Goal: Transaction & Acquisition: Obtain resource

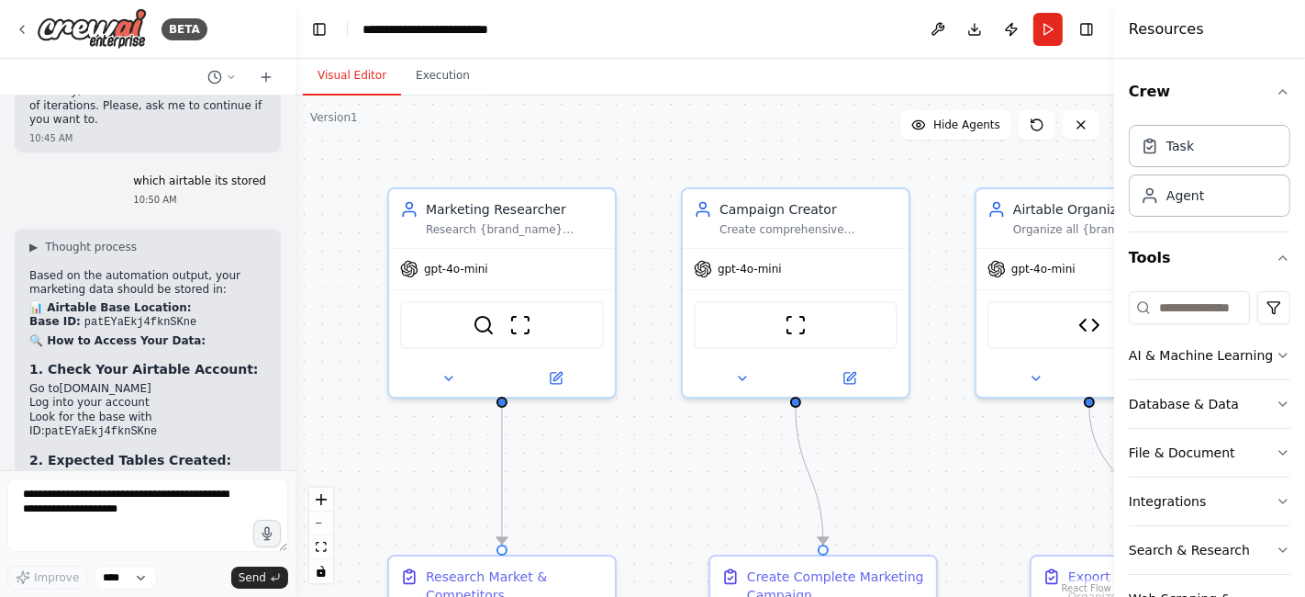
scroll to position [22129, 0]
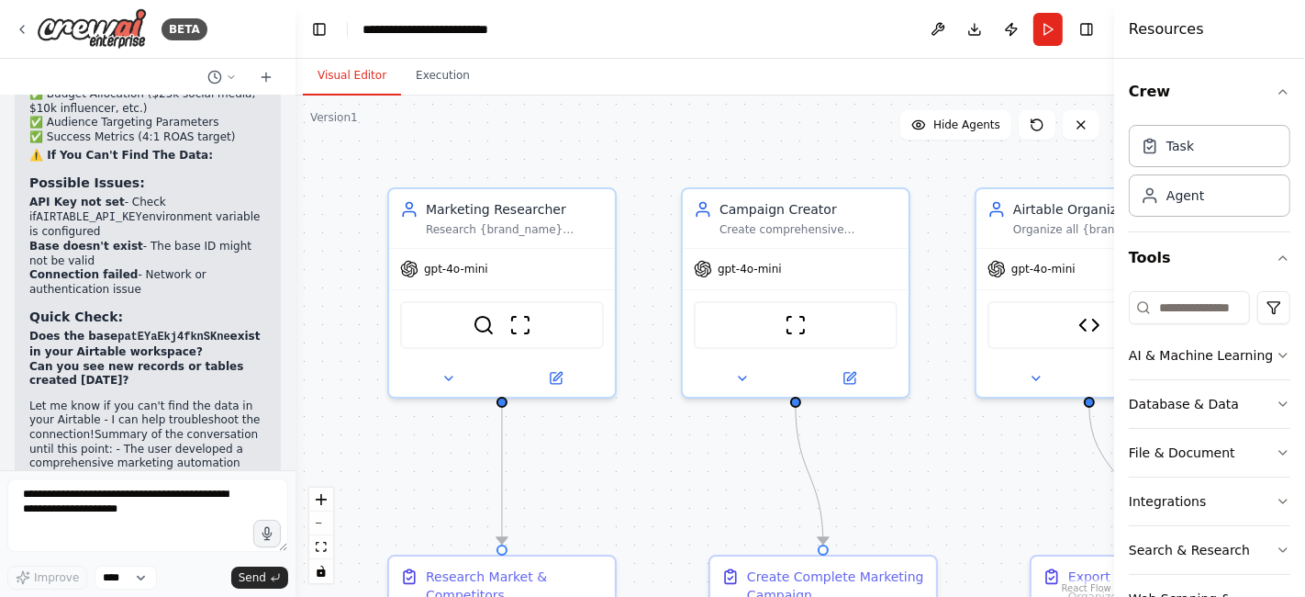
scroll to position [22726, 0]
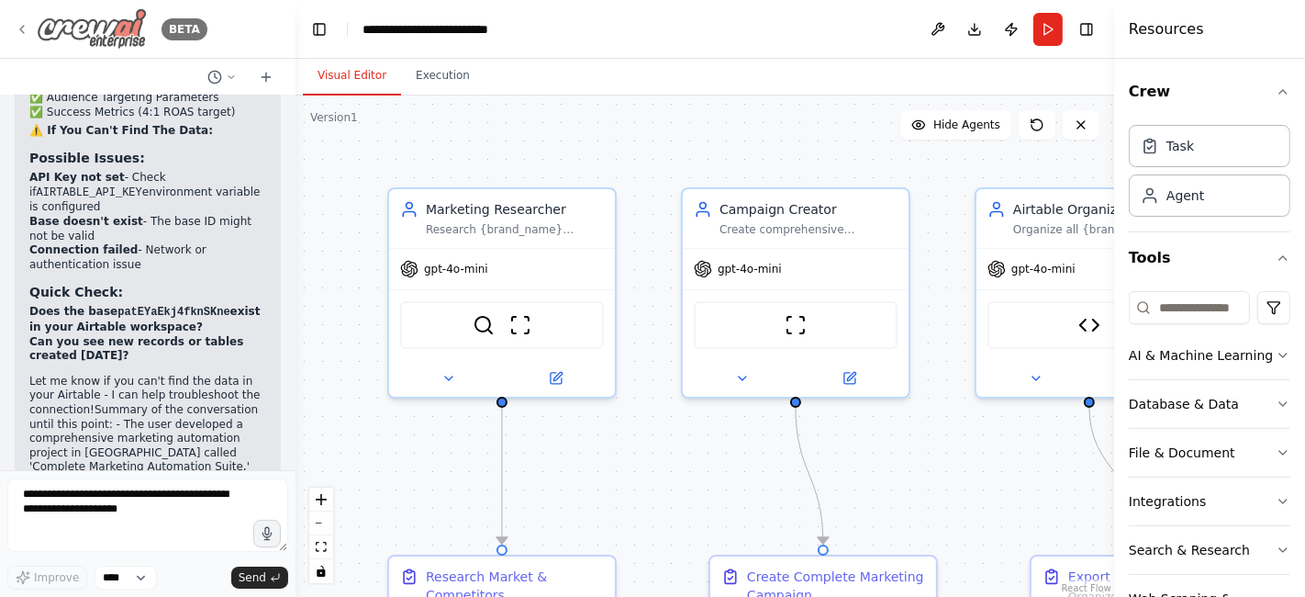
click at [78, 28] on img at bounding box center [92, 28] width 110 height 41
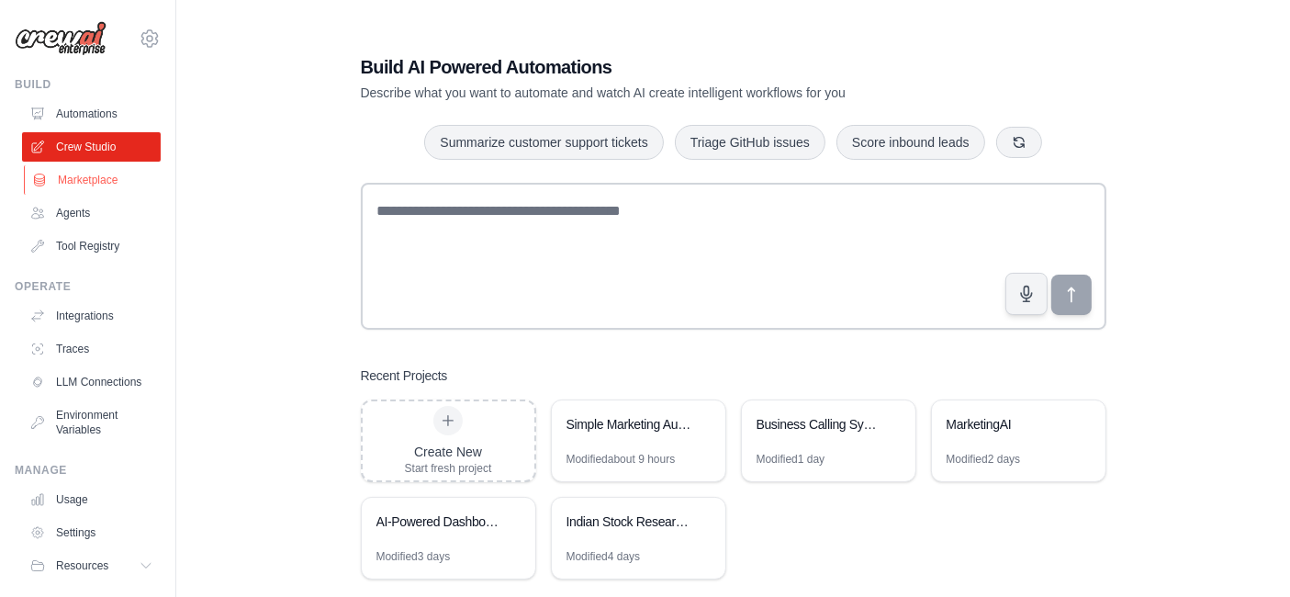
click at [86, 181] on link "Marketplace" at bounding box center [93, 179] width 139 height 29
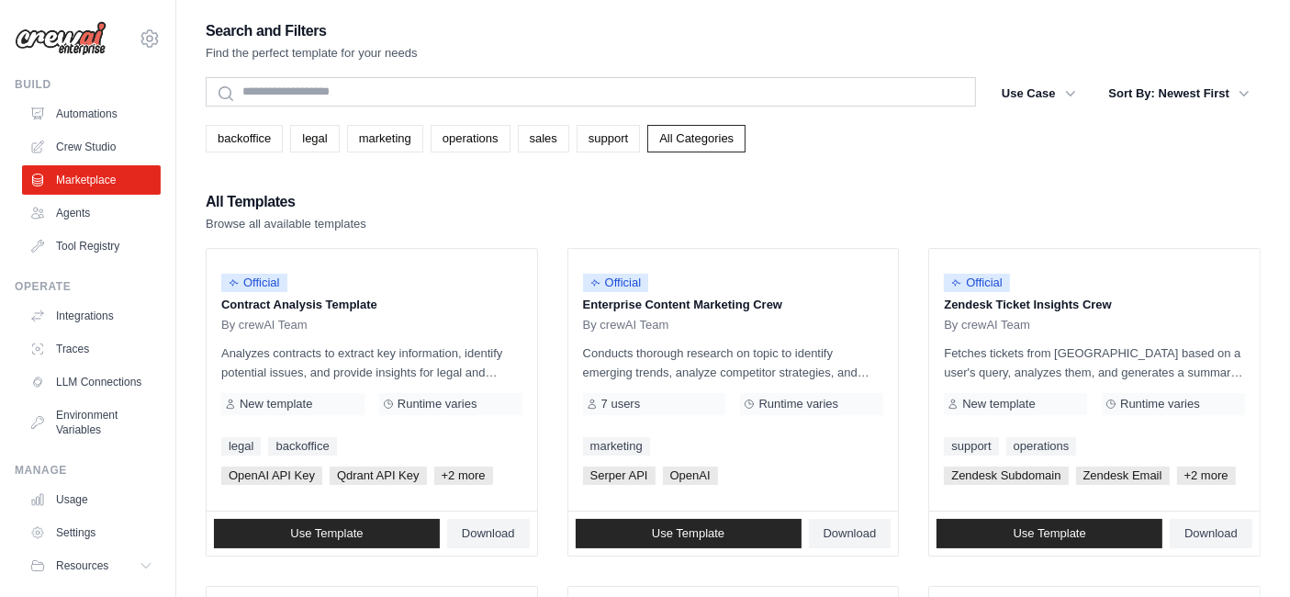
click at [86, 181] on link "Marketplace" at bounding box center [91, 179] width 139 height 29
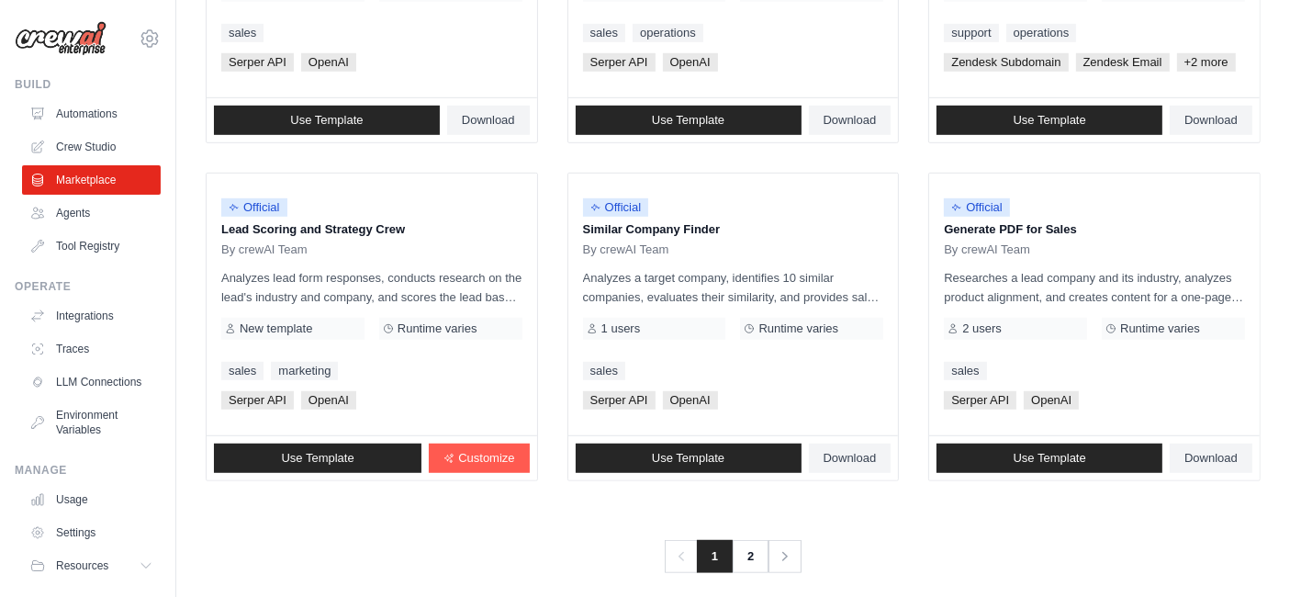
scroll to position [1099, 0]
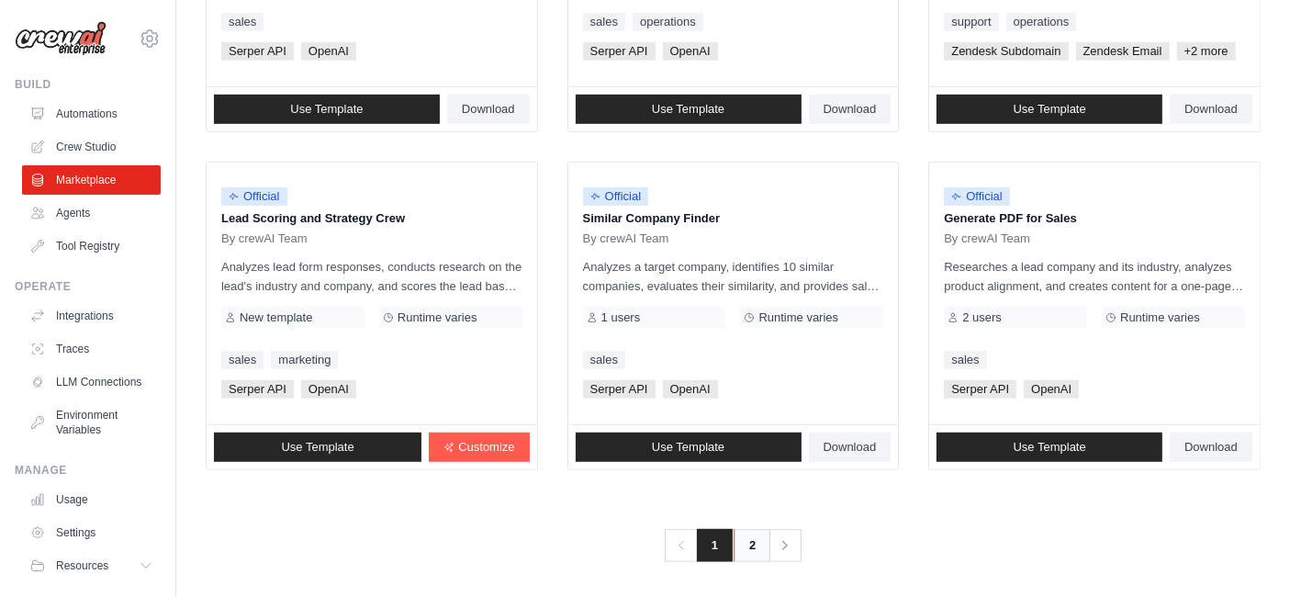
click at [753, 542] on link "2" at bounding box center [752, 545] width 37 height 33
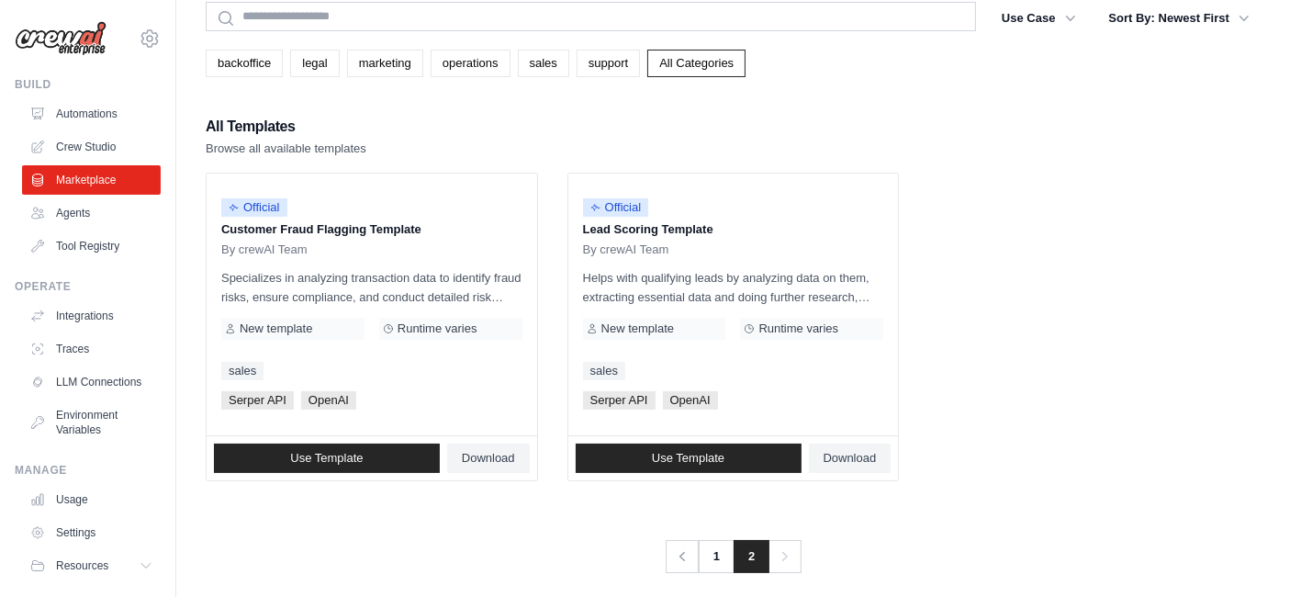
scroll to position [89, 0]
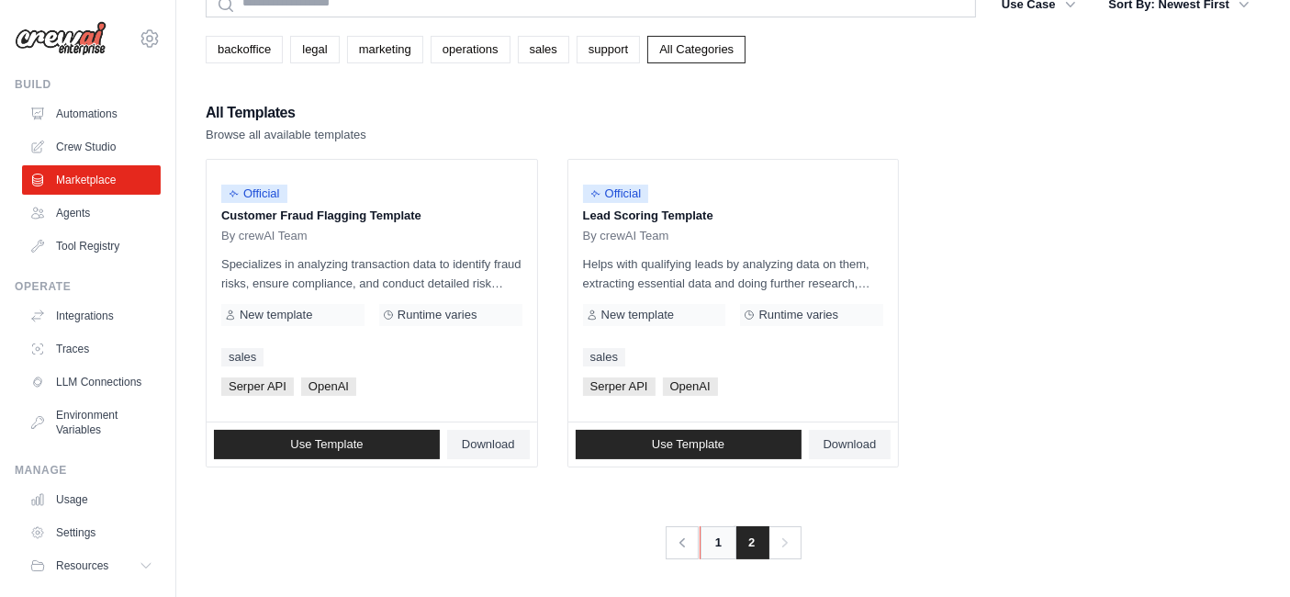
click at [721, 542] on link "1" at bounding box center [718, 542] width 37 height 33
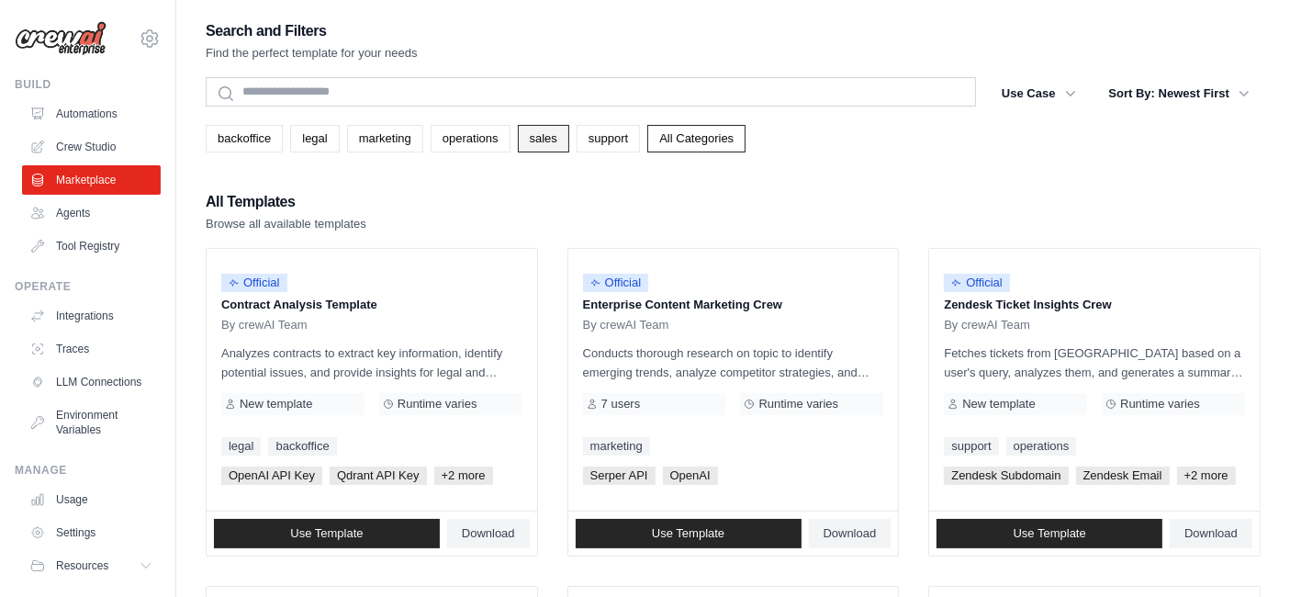
click at [537, 142] on link "sales" at bounding box center [543, 139] width 51 height 28
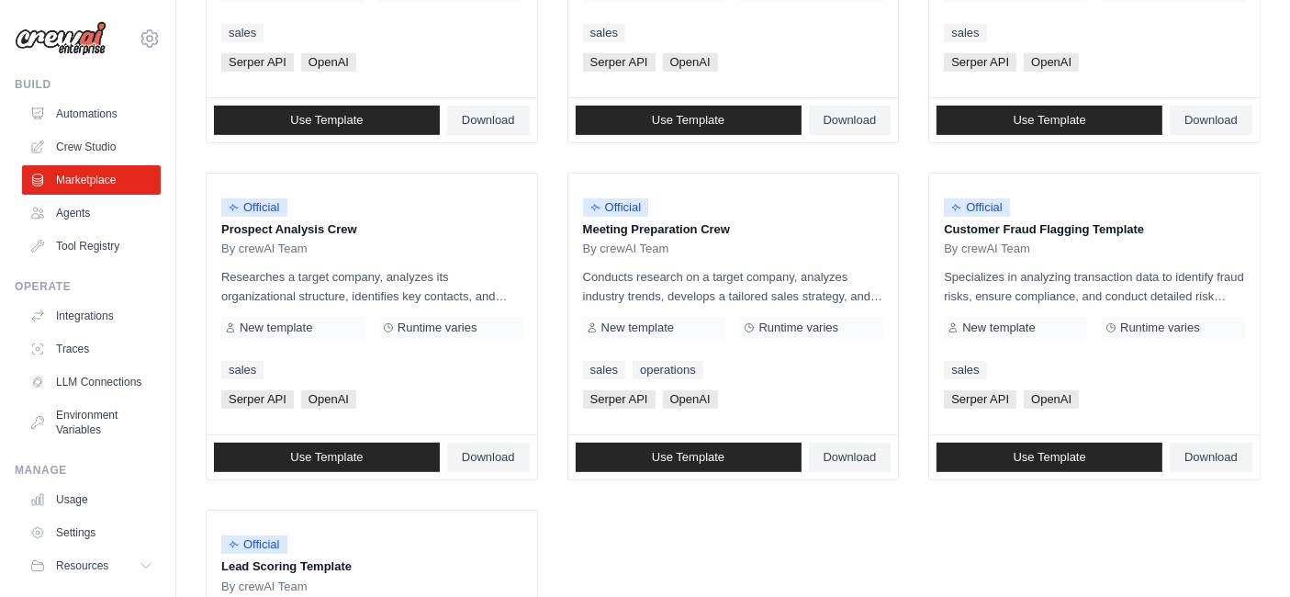
scroll to position [780, 0]
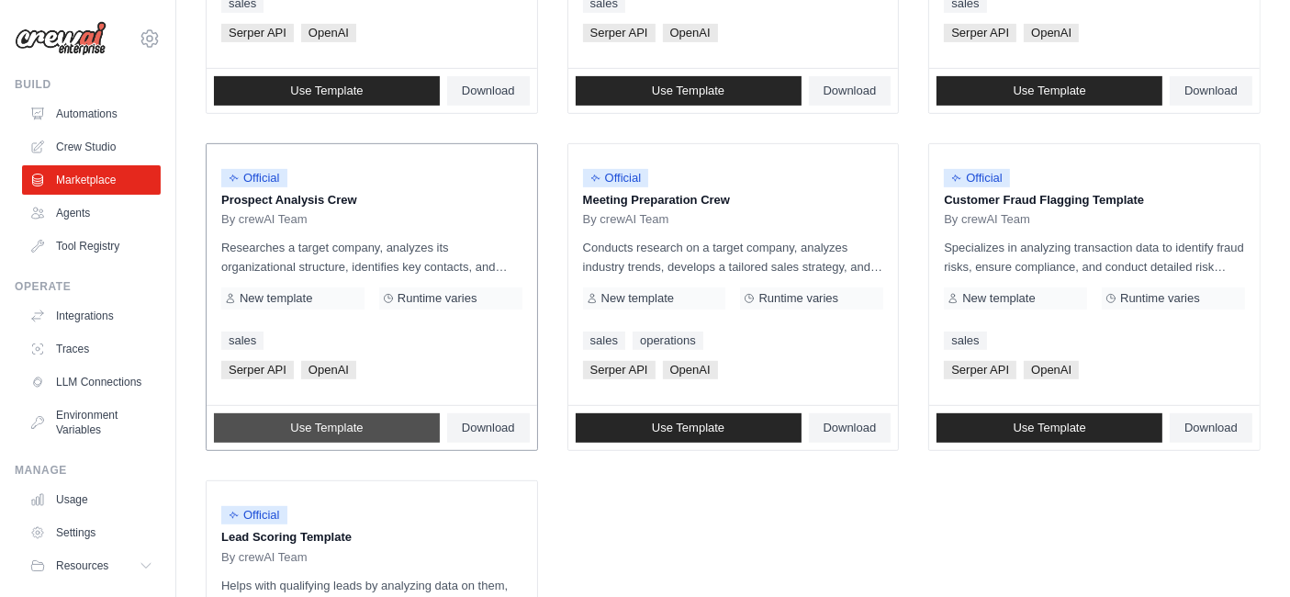
click at [333, 420] on span "Use Template" at bounding box center [326, 427] width 73 height 15
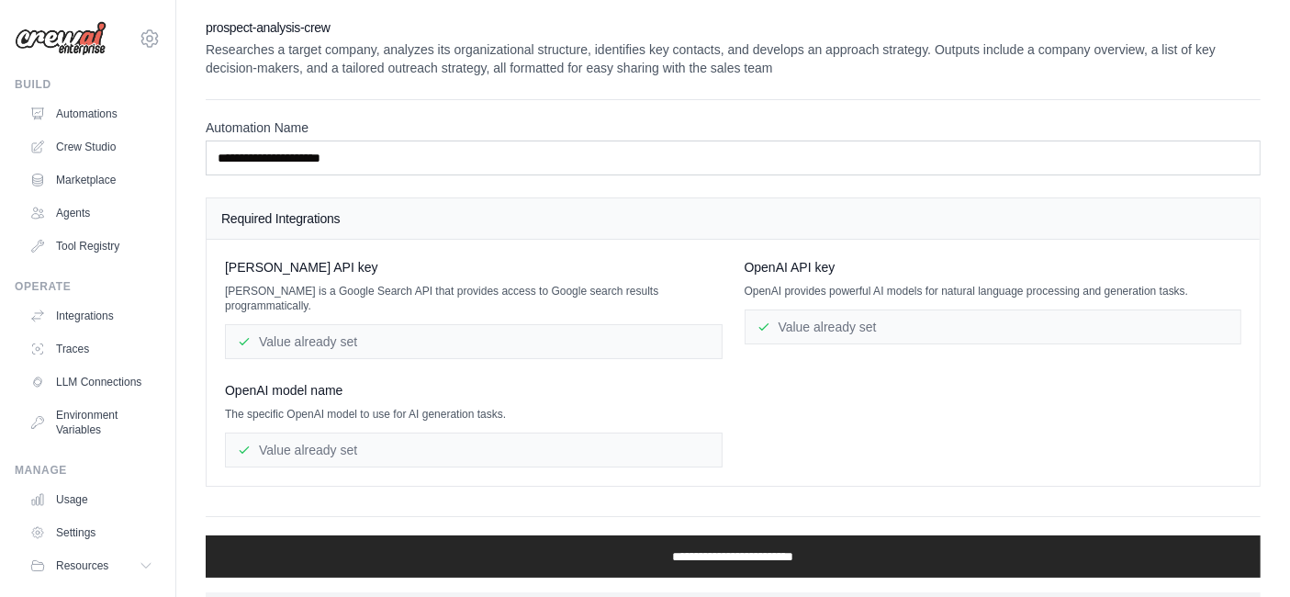
scroll to position [25, 0]
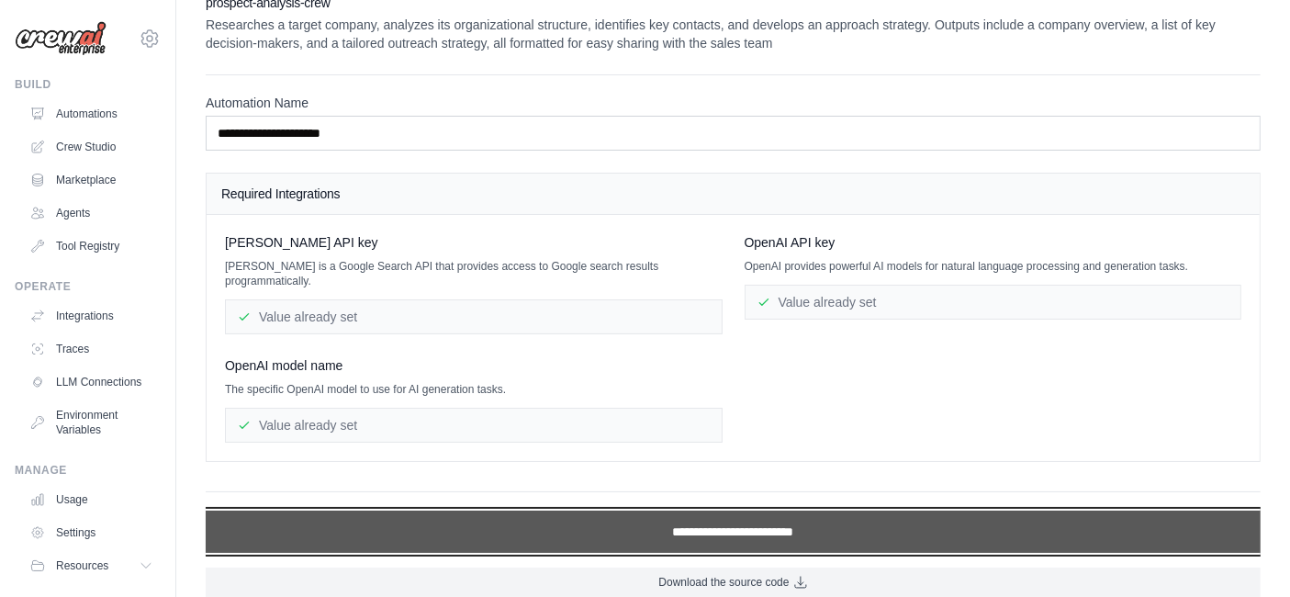
click at [778, 519] on input "**********" at bounding box center [733, 531] width 1055 height 42
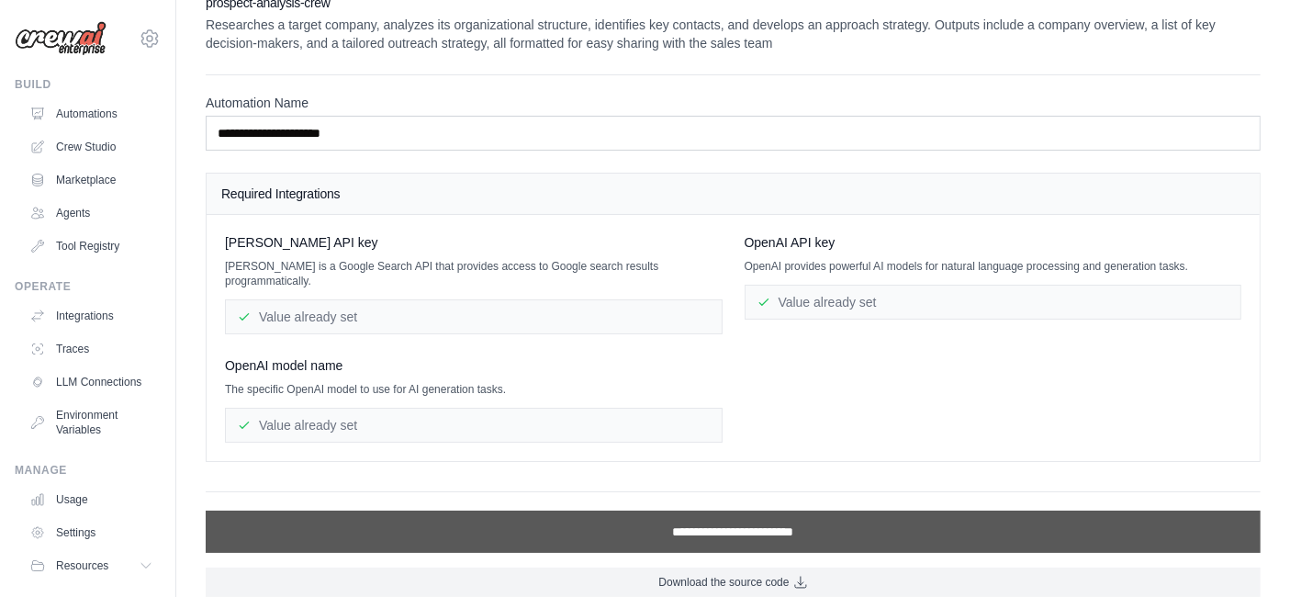
click at [768, 516] on input "**********" at bounding box center [733, 531] width 1055 height 42
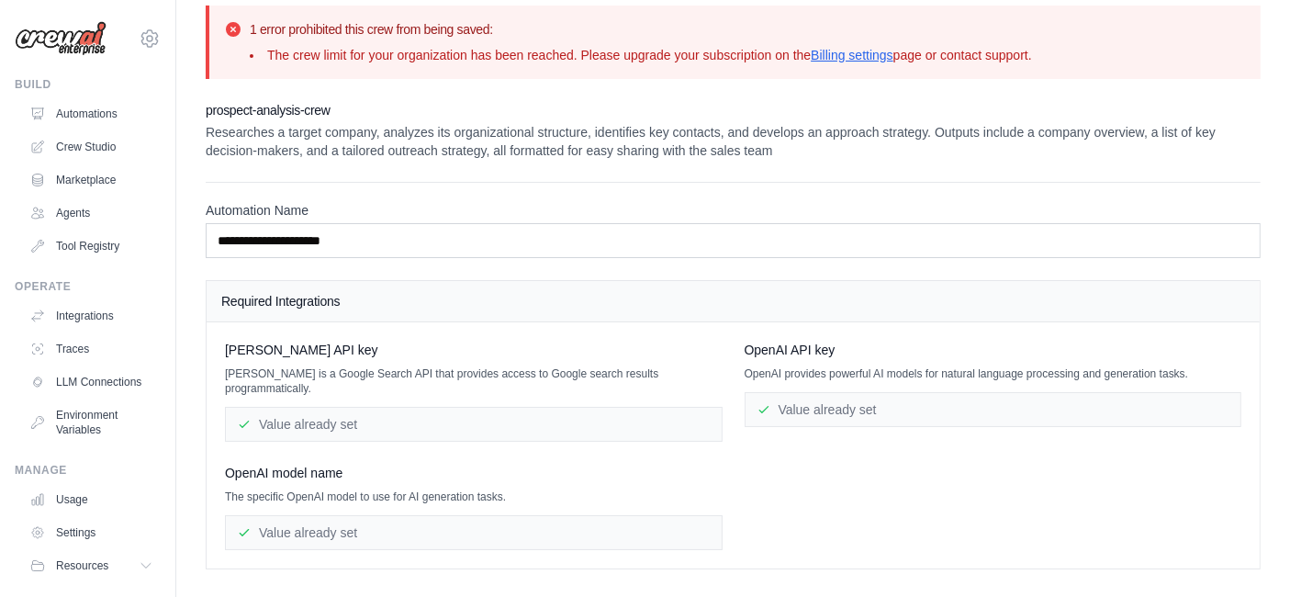
scroll to position [0, 0]
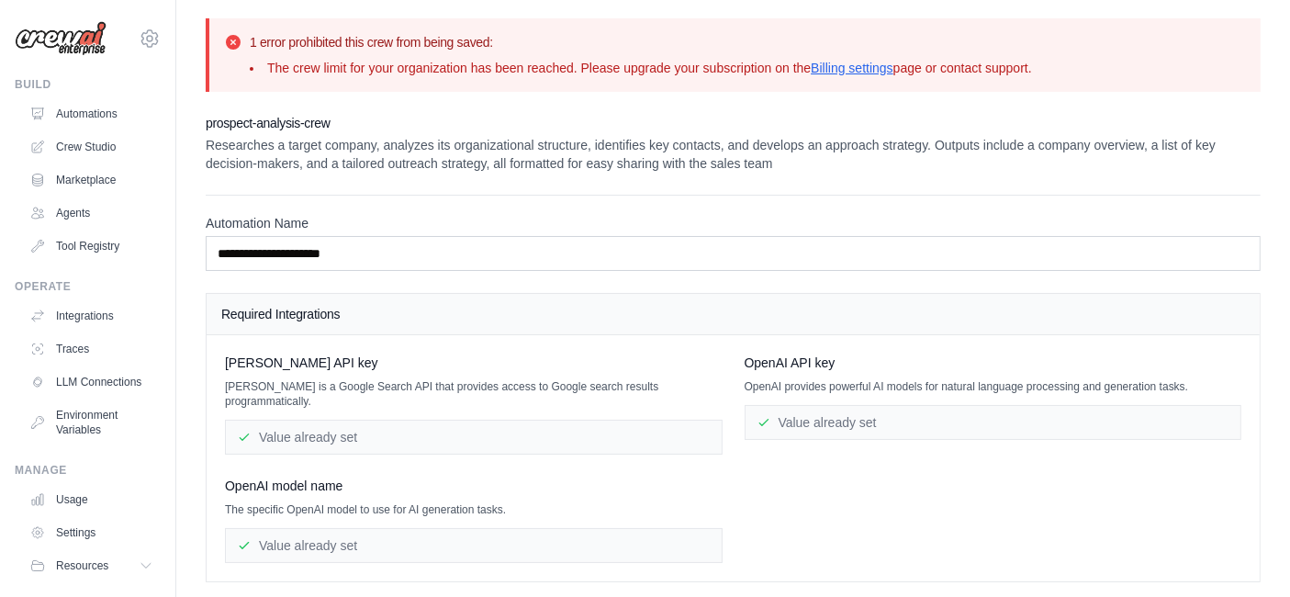
click at [368, 420] on div "Value already set" at bounding box center [474, 437] width 498 height 35
click at [375, 307] on h4 "Required Integrations" at bounding box center [733, 314] width 1024 height 18
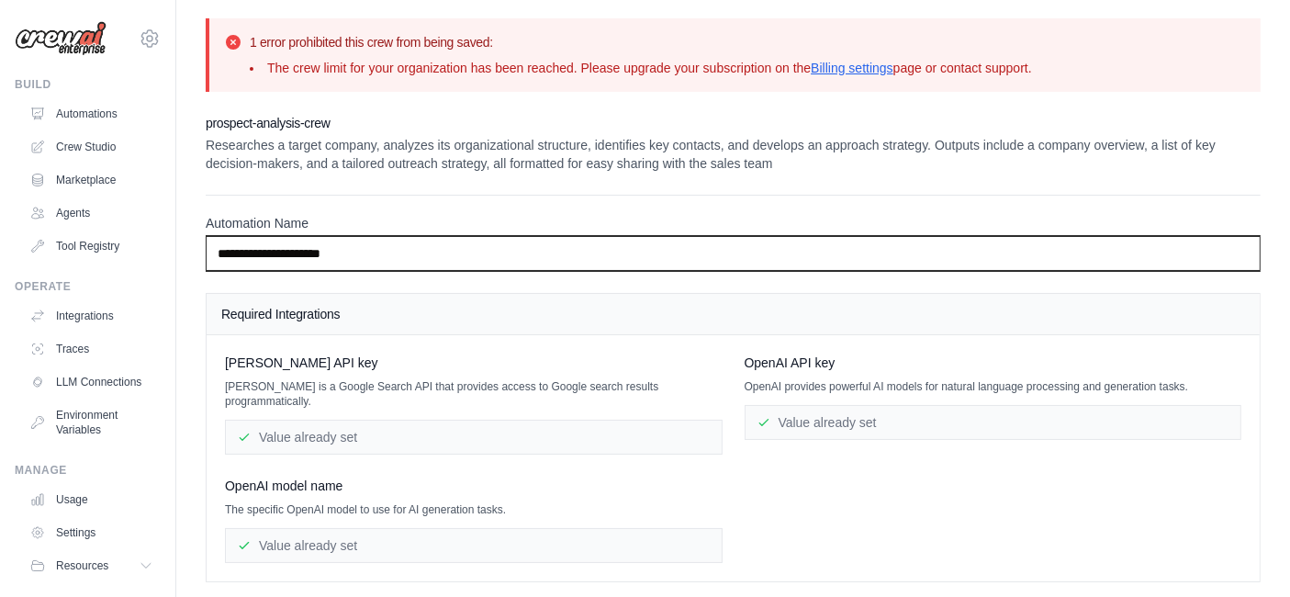
click at [372, 261] on input "**********" at bounding box center [733, 253] width 1055 height 35
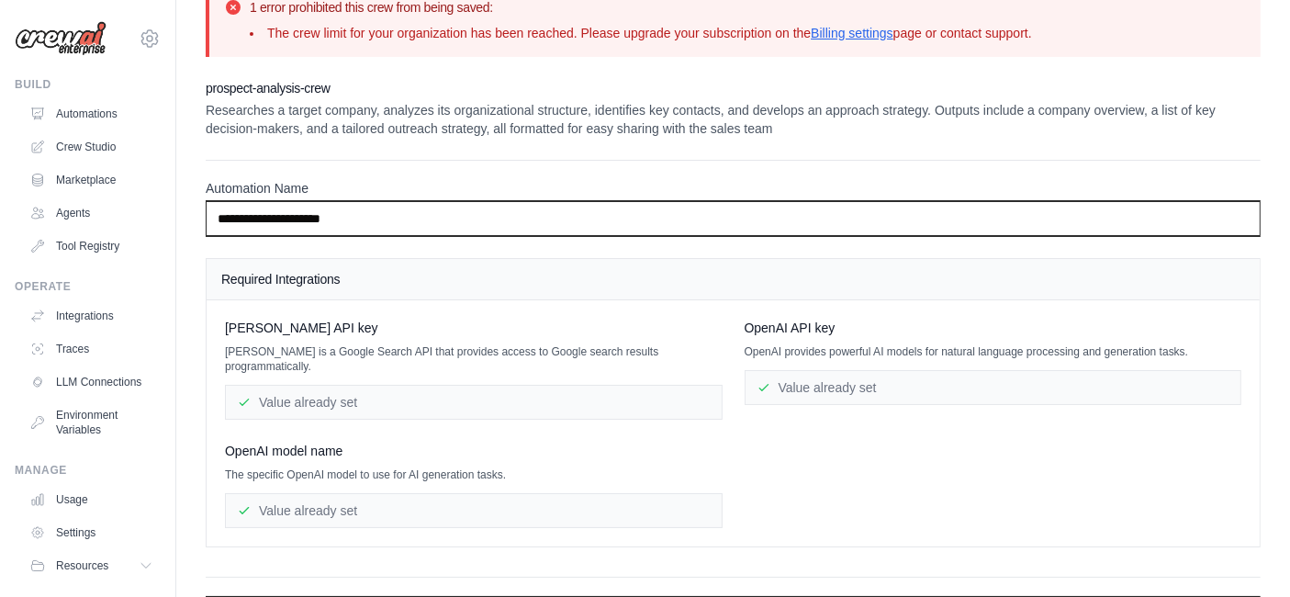
scroll to position [120, 0]
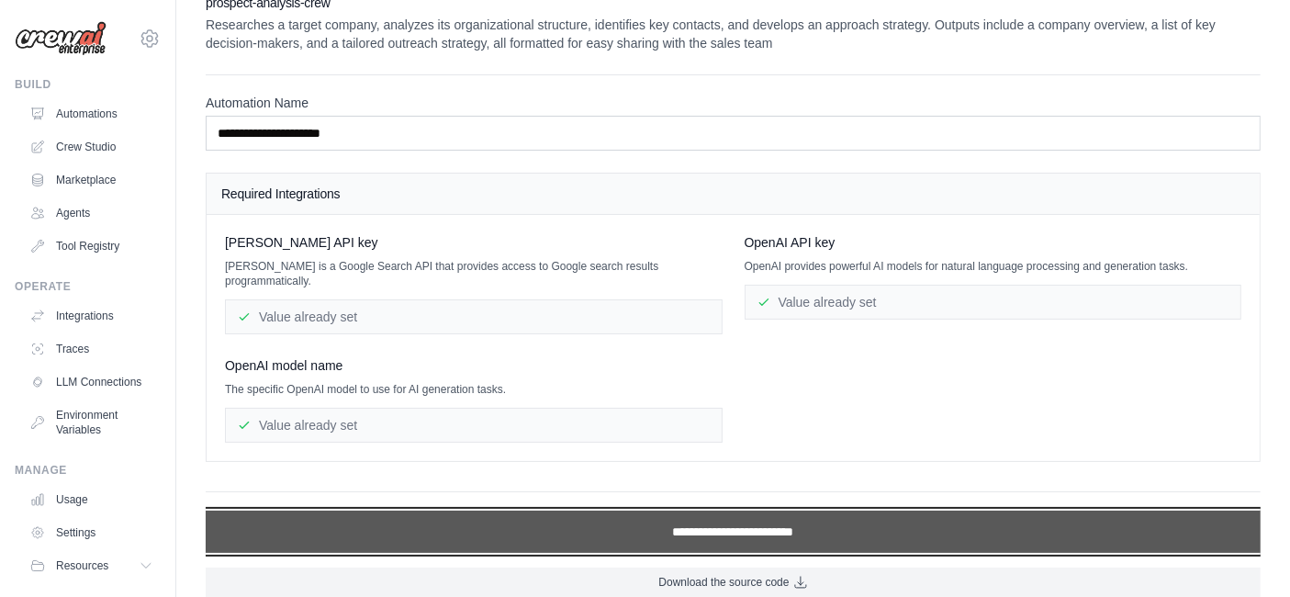
click at [752, 522] on input "**********" at bounding box center [733, 531] width 1055 height 42
click at [737, 510] on input "**********" at bounding box center [733, 531] width 1055 height 42
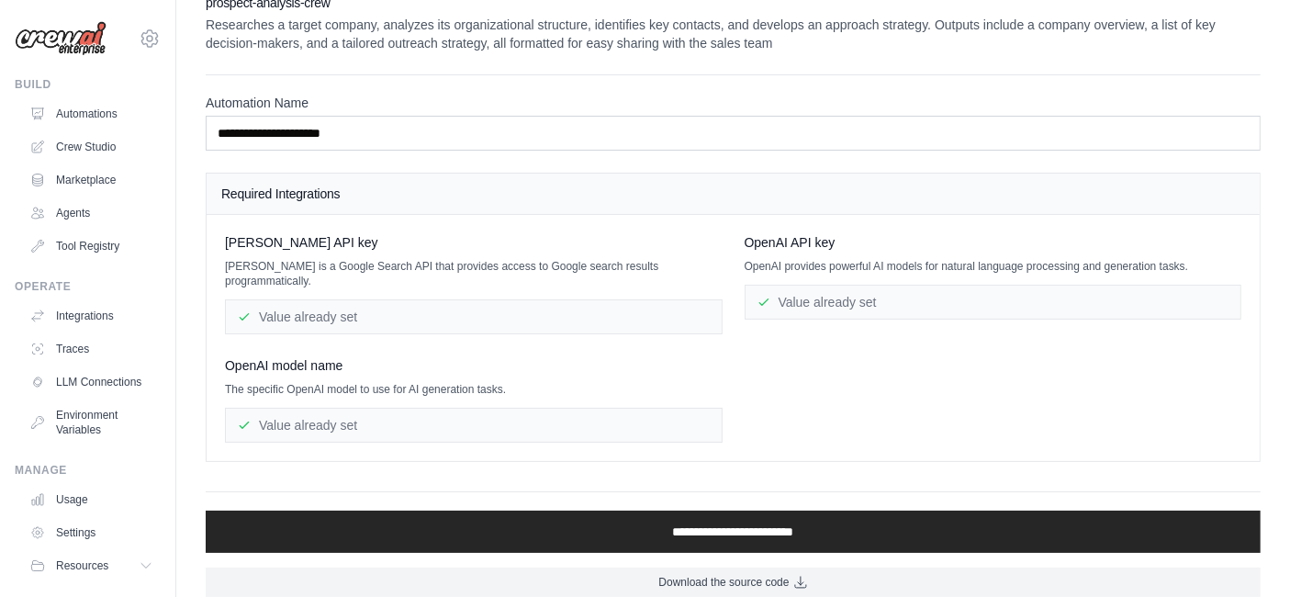
scroll to position [0, 0]
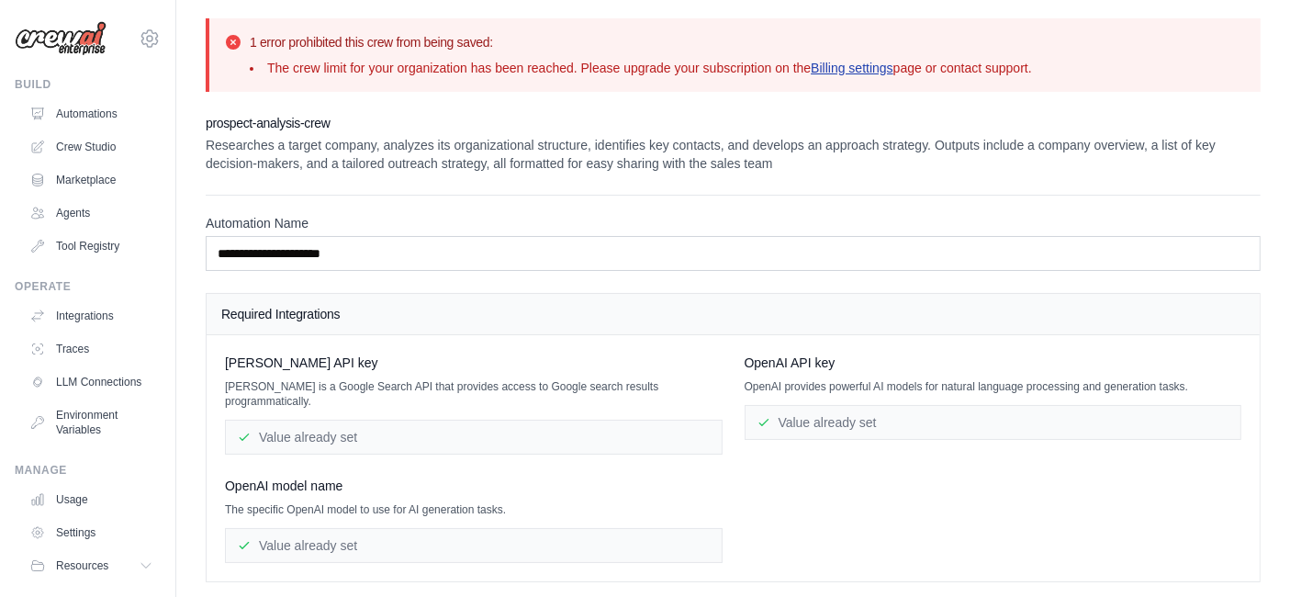
click at [844, 72] on link "Billing settings" at bounding box center [852, 68] width 83 height 15
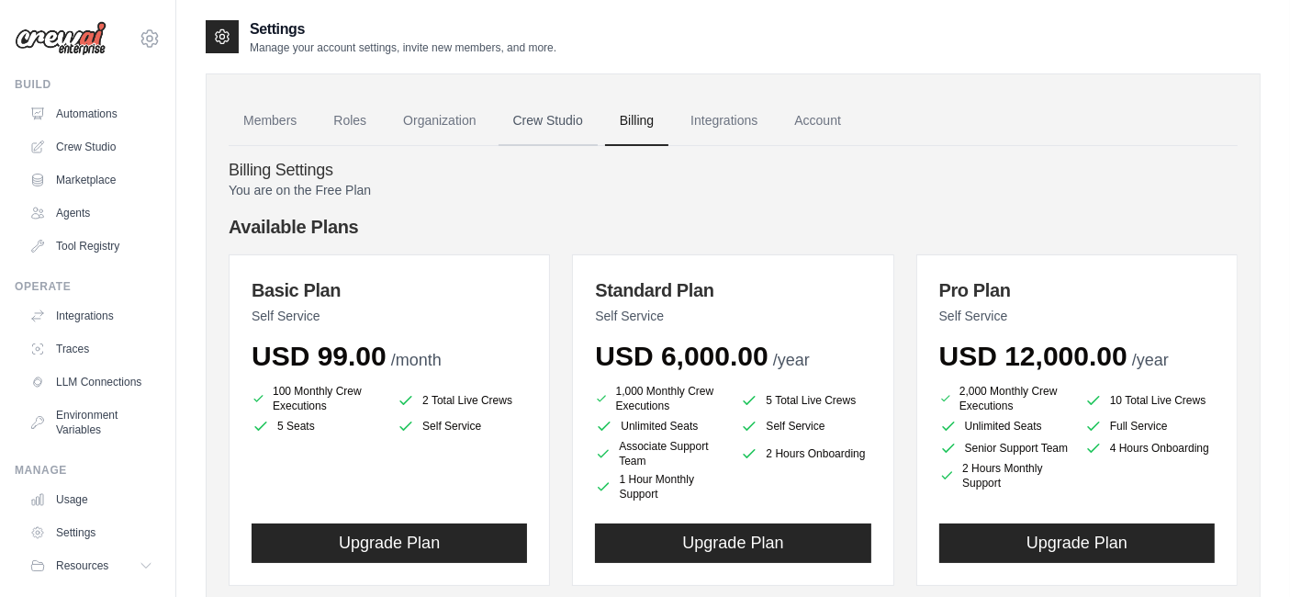
click at [547, 125] on link "Crew Studio" at bounding box center [547, 121] width 99 height 50
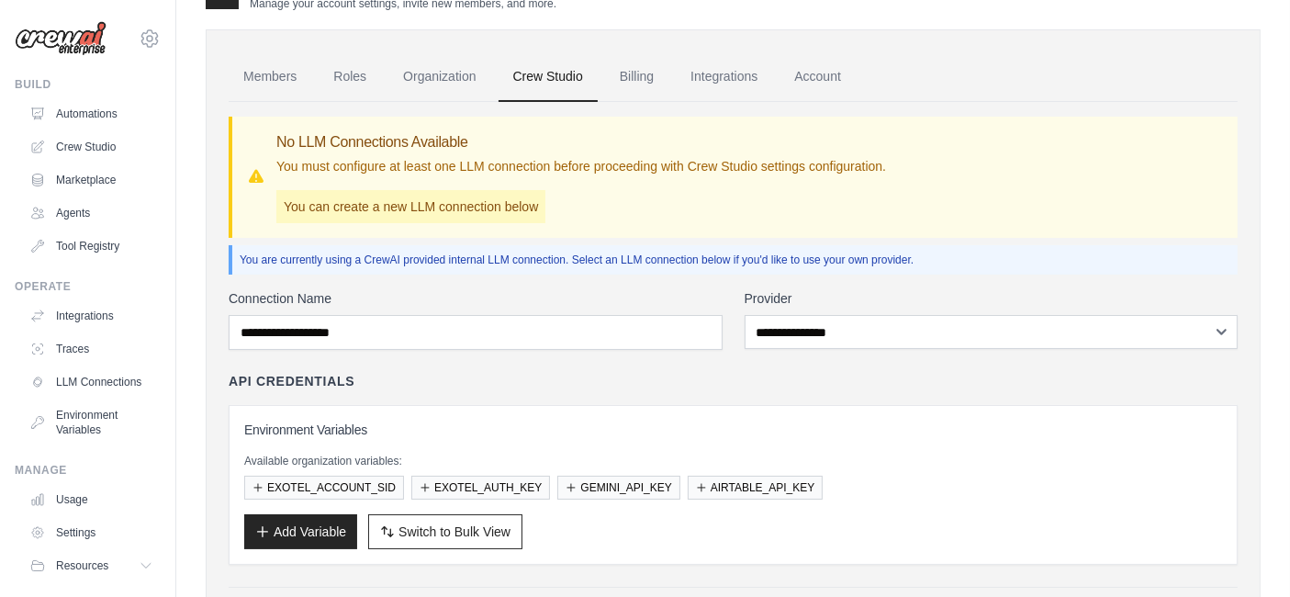
scroll to position [36, 0]
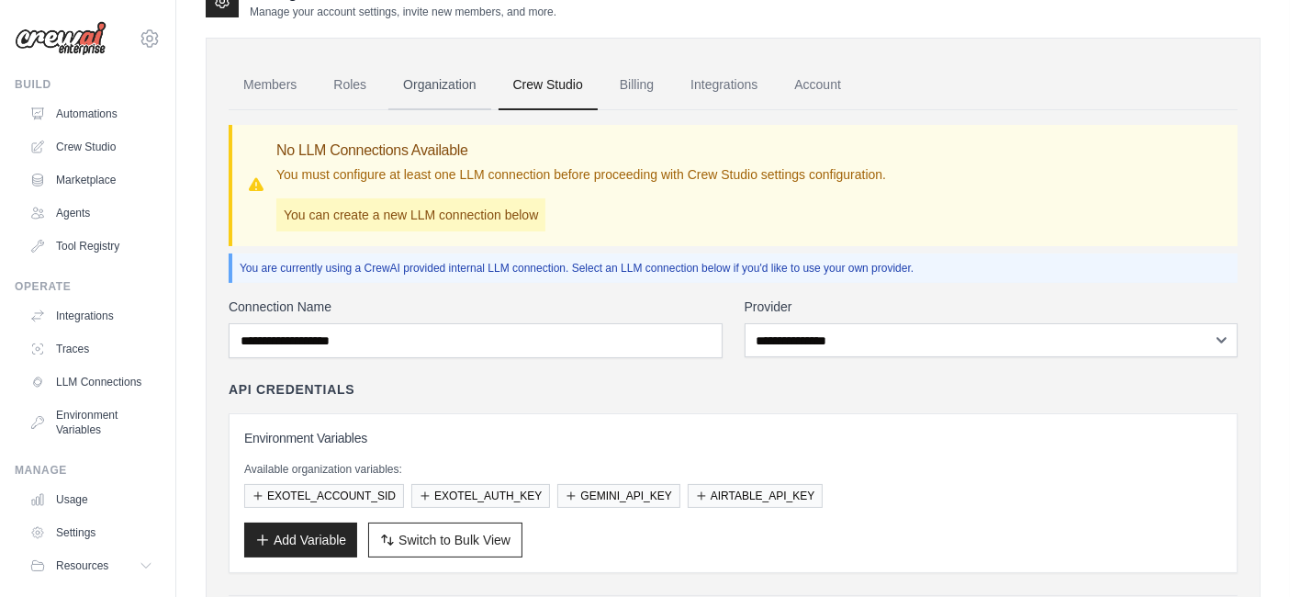
click at [454, 80] on link "Organization" at bounding box center [439, 86] width 102 height 50
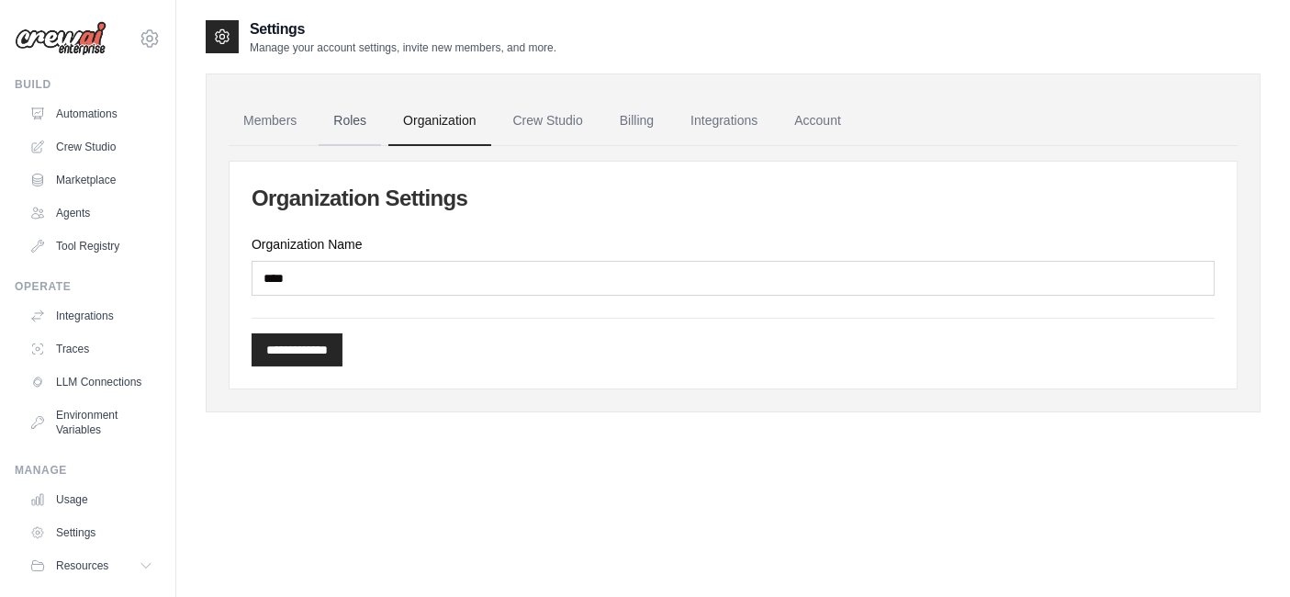
click at [363, 123] on link "Roles" at bounding box center [350, 121] width 62 height 50
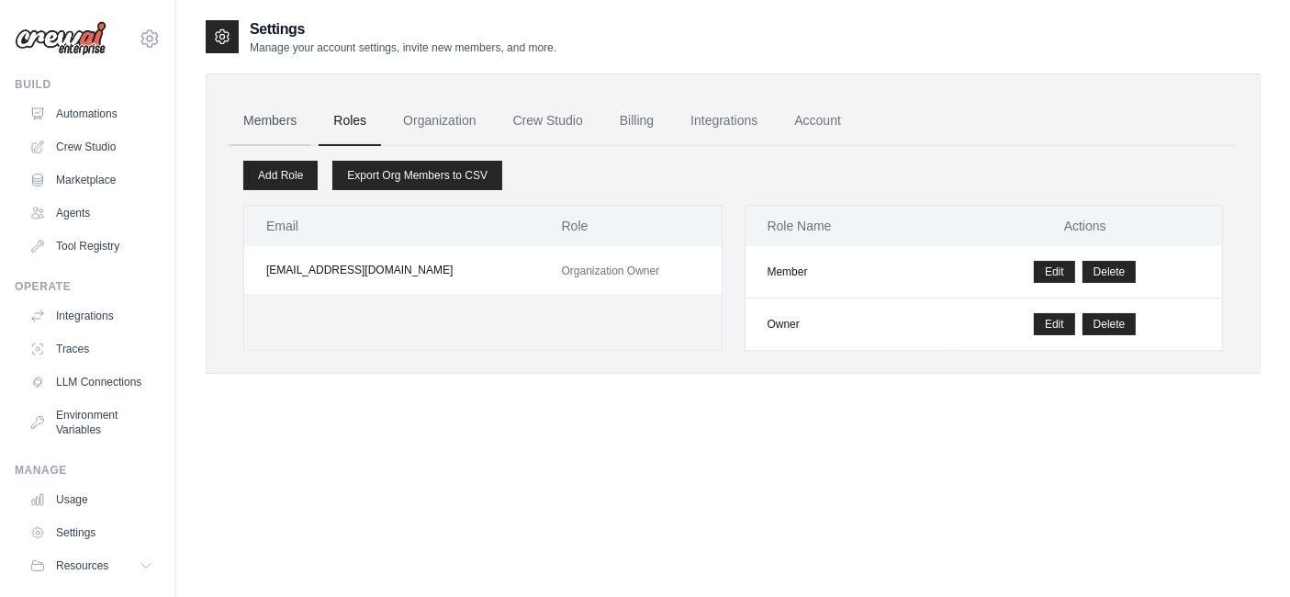
click at [286, 134] on link "Members" at bounding box center [270, 121] width 83 height 50
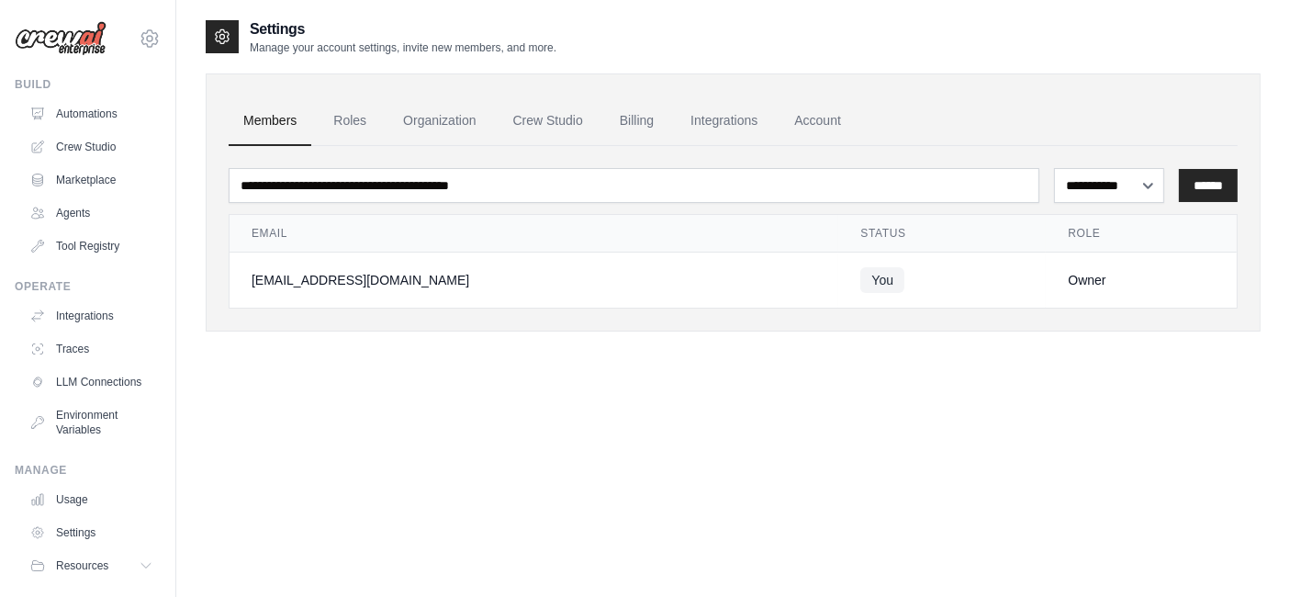
click at [725, 123] on link "Integrations" at bounding box center [724, 121] width 96 height 50
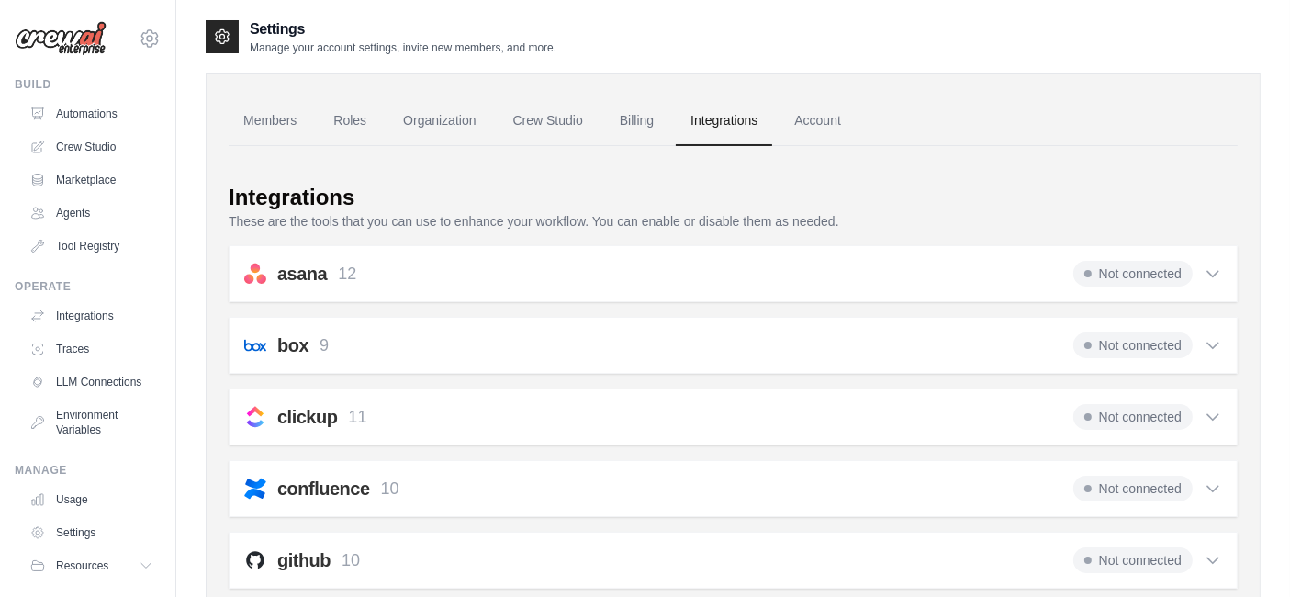
click at [812, 117] on link "Account" at bounding box center [817, 121] width 76 height 50
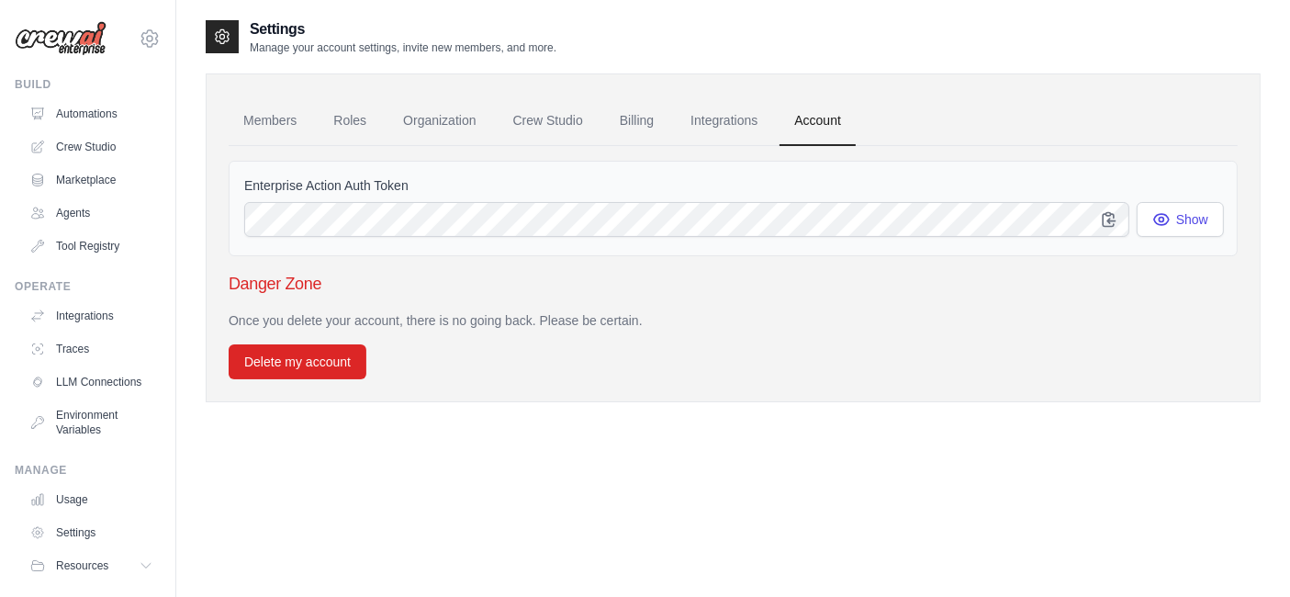
click at [644, 121] on link "Billing" at bounding box center [636, 121] width 63 height 50
click at [569, 129] on link "Crew Studio" at bounding box center [547, 121] width 99 height 50
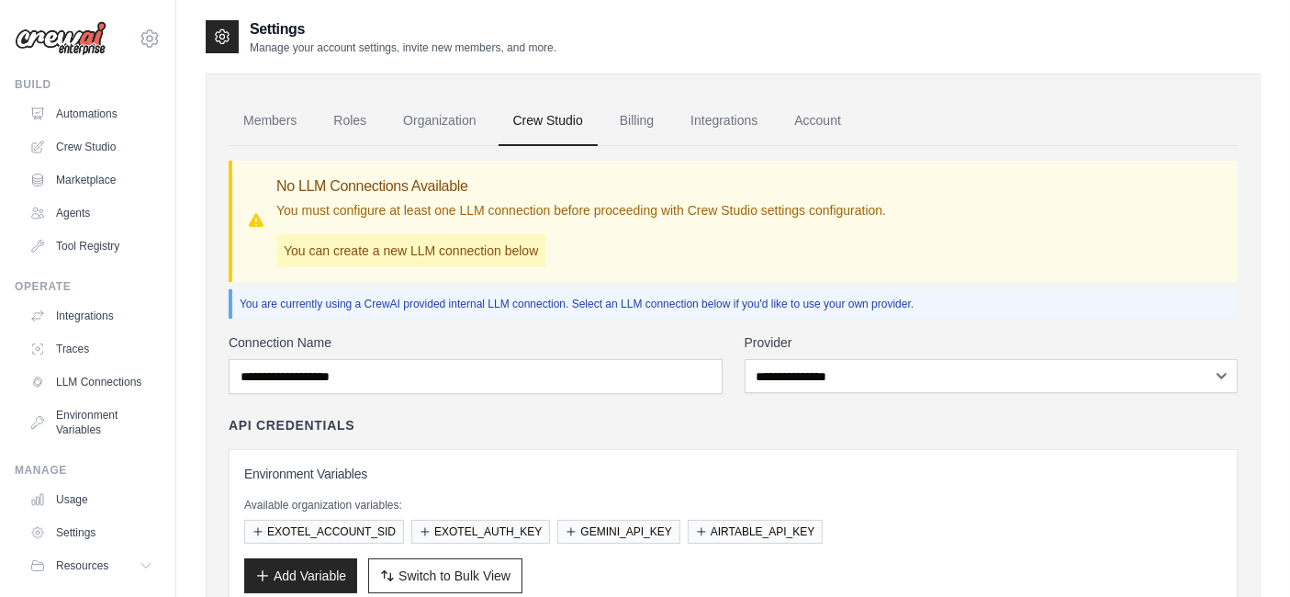
scroll to position [61, 0]
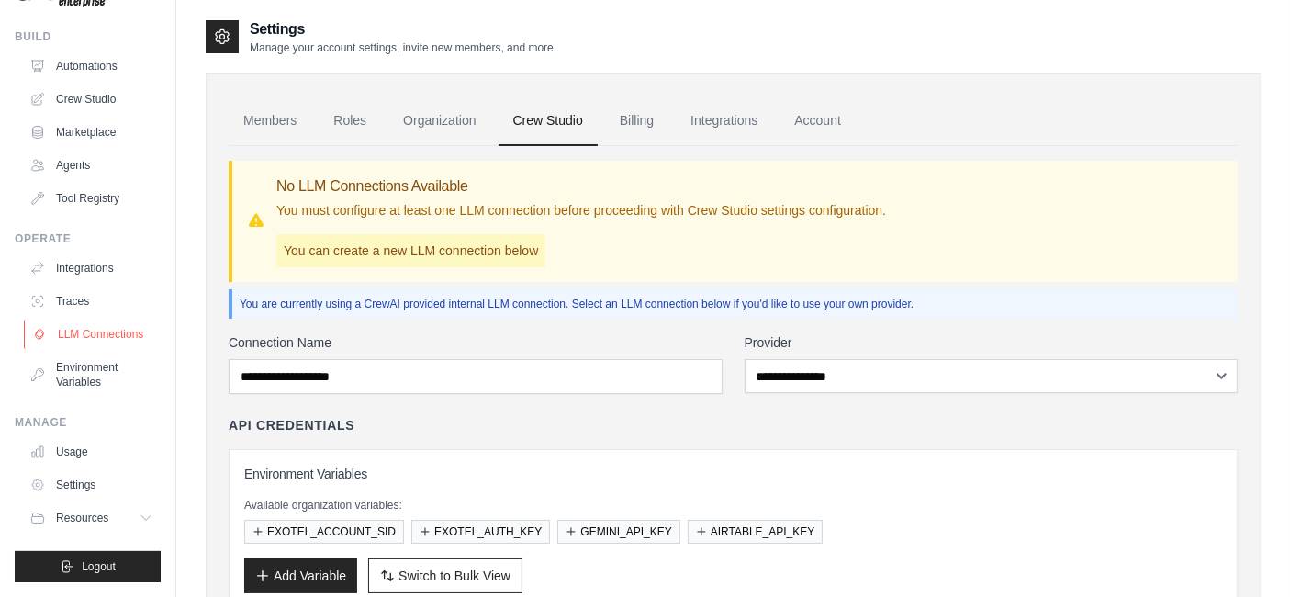
click at [66, 331] on link "LLM Connections" at bounding box center [93, 333] width 139 height 29
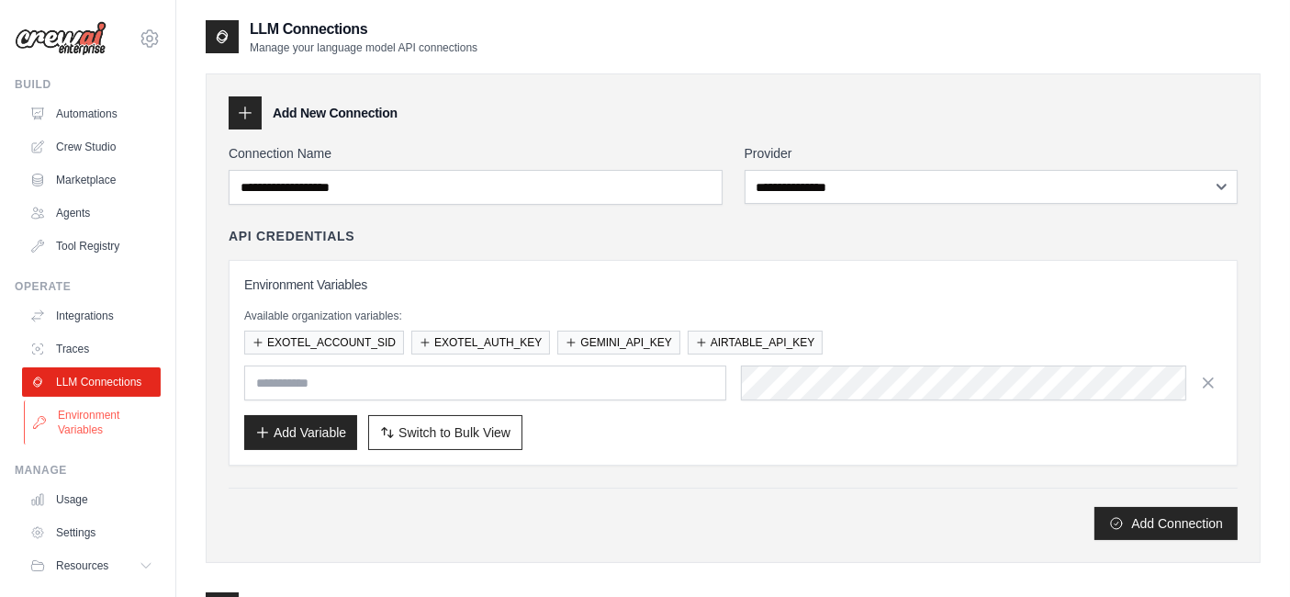
click at [88, 433] on link "Environment Variables" at bounding box center [93, 422] width 139 height 44
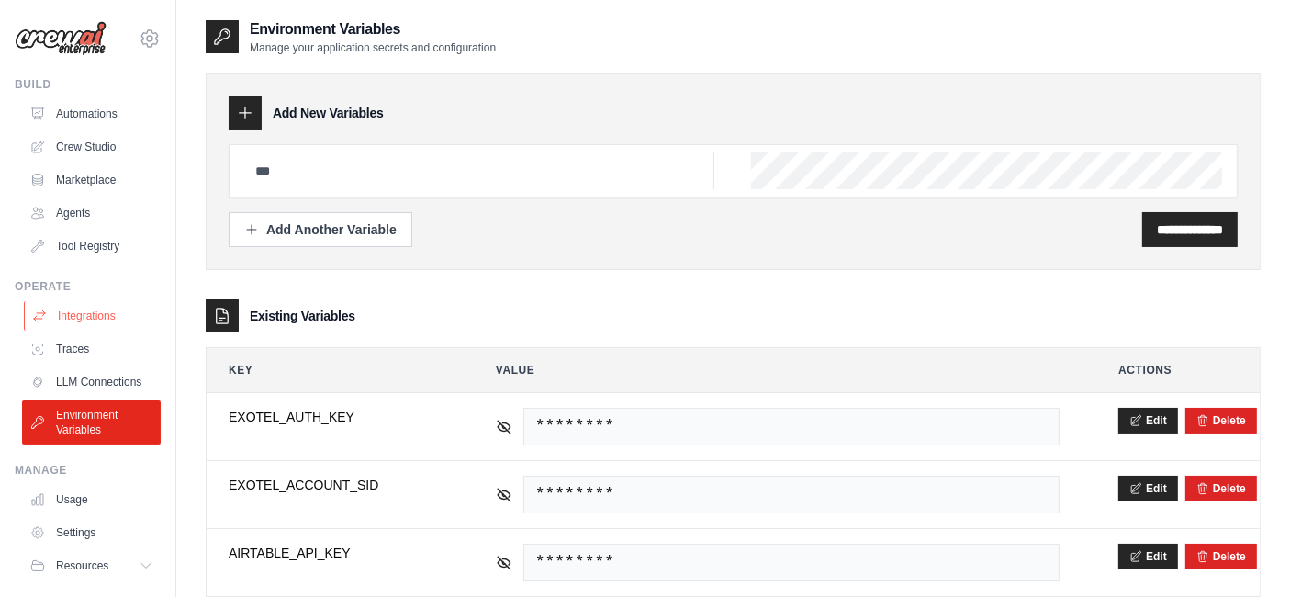
click at [106, 323] on link "Integrations" at bounding box center [93, 315] width 139 height 29
